Goal: Transaction & Acquisition: Purchase product/service

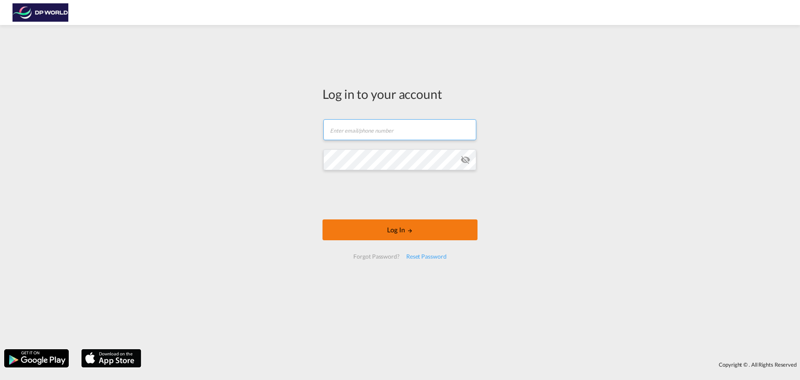
type input "[PERSON_NAME][EMAIL_ADDRESS][PERSON_NAME][DOMAIN_NAME]"
click at [396, 228] on button "Log In" at bounding box center [399, 229] width 155 height 21
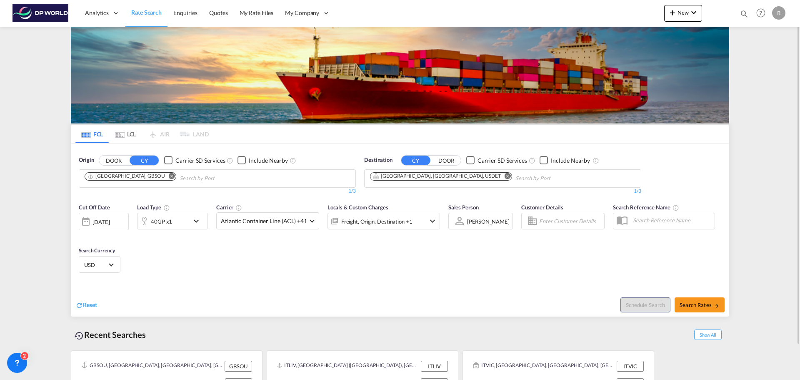
click at [163, 180] on button "Remove" at bounding box center [169, 176] width 12 height 8
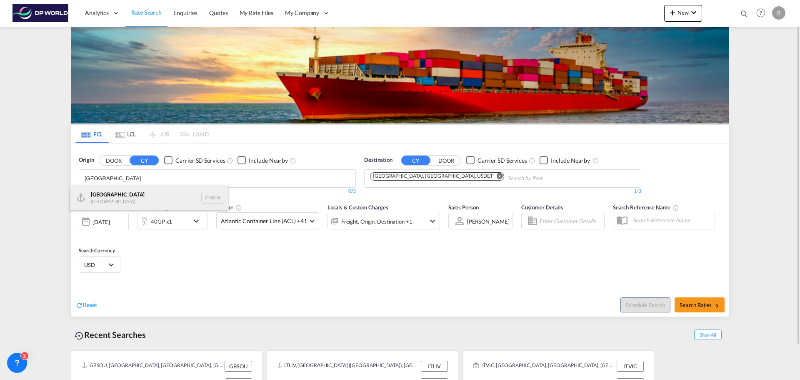
type input "[GEOGRAPHIC_DATA]"
click at [132, 204] on div "Shanghai [GEOGRAPHIC_DATA] CNSHA" at bounding box center [149, 197] width 158 height 25
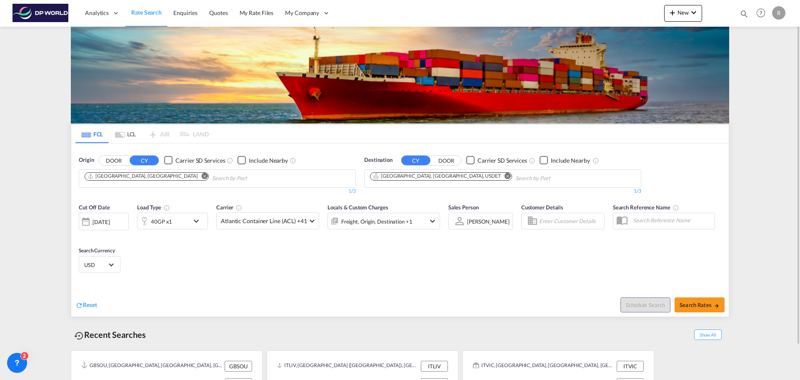
click at [505, 178] on md-icon "Remove" at bounding box center [508, 175] width 6 height 6
type input "[PERSON_NAME], [GEOGRAPHIC_DATA]"
drag, startPoint x: 432, startPoint y: 178, endPoint x: 357, endPoint y: 180, distance: 75.4
click at [418, 176] on input "[PERSON_NAME], [GEOGRAPHIC_DATA]" at bounding box center [409, 178] width 79 height 13
drag, startPoint x: 392, startPoint y: 177, endPoint x: 373, endPoint y: 175, distance: 18.9
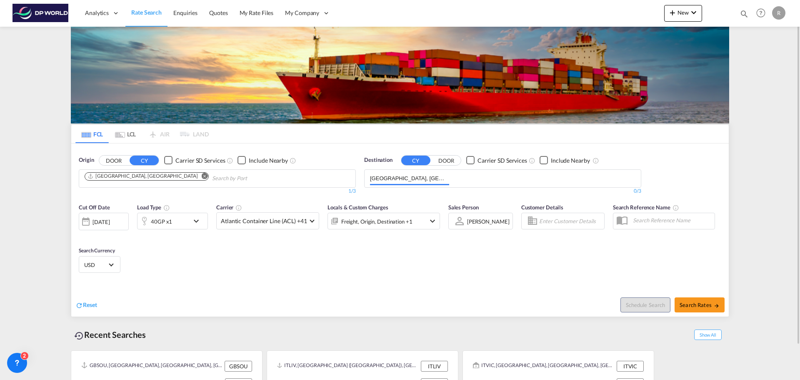
click at [374, 175] on input "[GEOGRAPHIC_DATA], [GEOGRAPHIC_DATA]" at bounding box center [409, 178] width 79 height 13
type input "N"
type input "[GEOGRAPHIC_DATA], [GEOGRAPHIC_DATA]"
click at [408, 189] on div "[GEOGRAPHIC_DATA], [GEOGRAPHIC_DATA] [GEOGRAPHIC_DATA] USMEM" at bounding box center [434, 200] width 158 height 30
click at [186, 225] on div "40GP x1" at bounding box center [163, 220] width 52 height 17
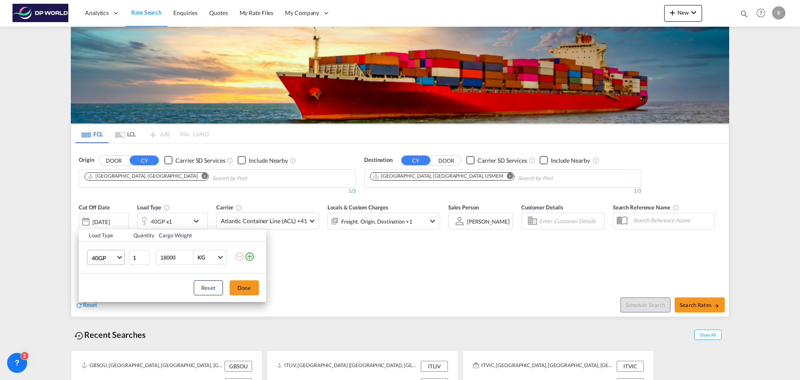
click at [120, 255] on span "Choose: \a40GP" at bounding box center [119, 256] width 5 height 5
click at [111, 242] on md-option "20GP" at bounding box center [113, 237] width 57 height 20
drag, startPoint x: 177, startPoint y: 256, endPoint x: 150, endPoint y: 254, distance: 27.1
click at [150, 254] on tr "20GP 1 18000 KG KG" at bounding box center [172, 257] width 187 height 32
type input "8000"
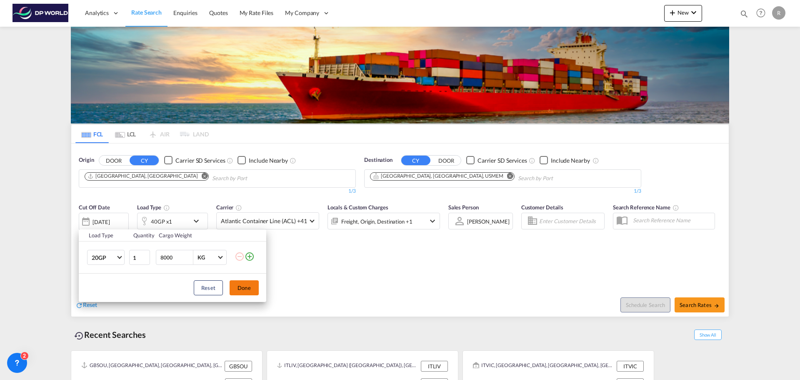
click at [243, 286] on button "Done" at bounding box center [244, 287] width 29 height 15
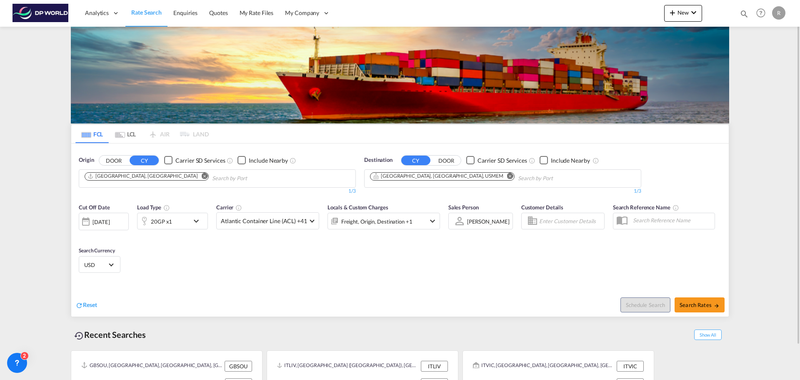
click at [110, 221] on div "[DATE]" at bounding box center [100, 221] width 17 height 7
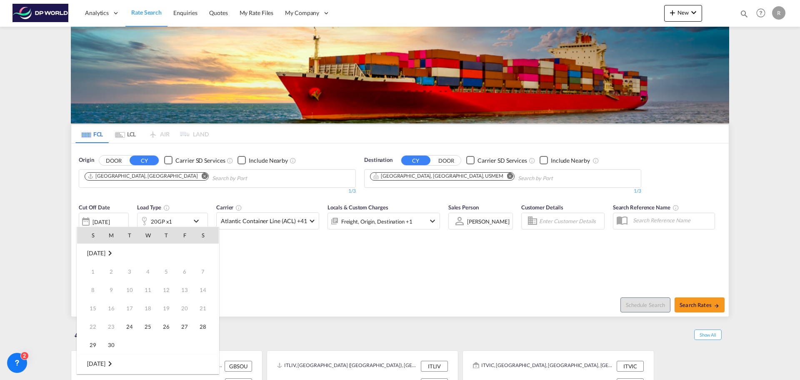
scroll to position [331, 0]
click at [133, 340] on span "30" at bounding box center [129, 344] width 17 height 17
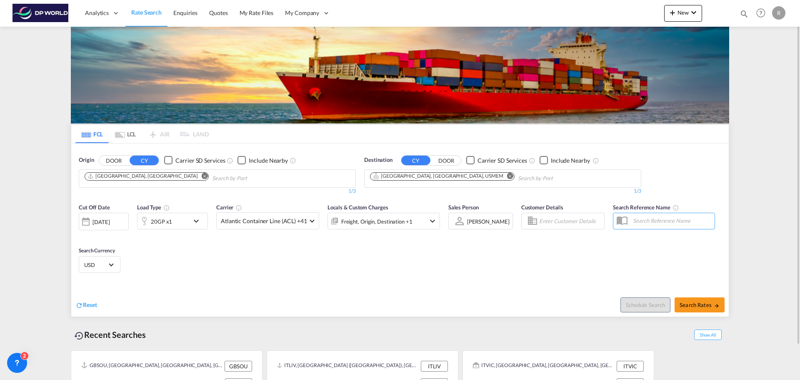
click at [207, 265] on div "Cut Off Date [DATE] [DATE] Load Type 20GP x1 Carrier Atlantic Container Line (A…" at bounding box center [399, 239] width 657 height 81
click at [710, 306] on span "Search Rates" at bounding box center [700, 304] width 40 height 7
type input "CNSHA to USMEM / [DATE]"
